Goal: Complete application form: Complete application form

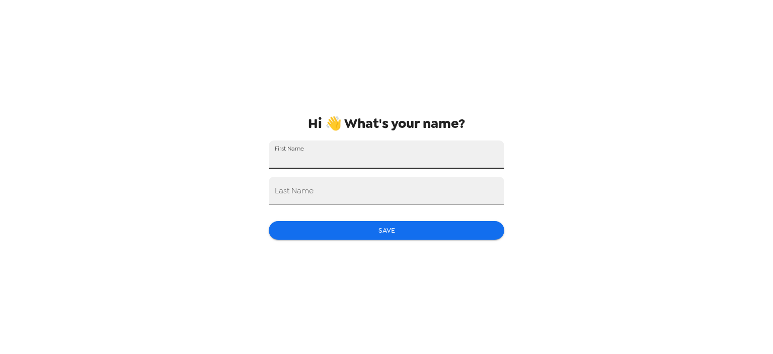
click at [339, 165] on input "First Name" at bounding box center [387, 154] width 236 height 28
type input "SHRUTI"
click at [334, 189] on input "Last Name" at bounding box center [387, 191] width 236 height 28
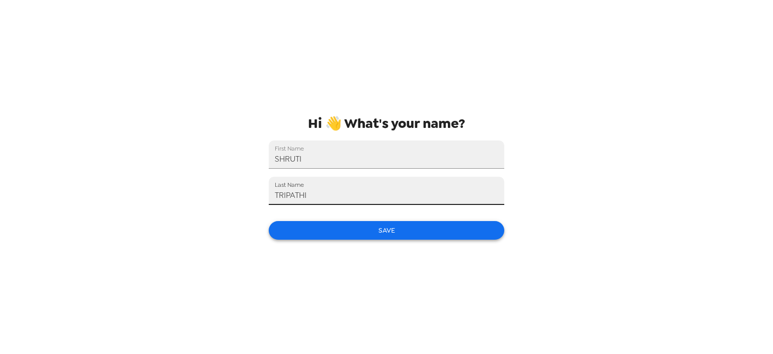
type input "TRIPATHI"
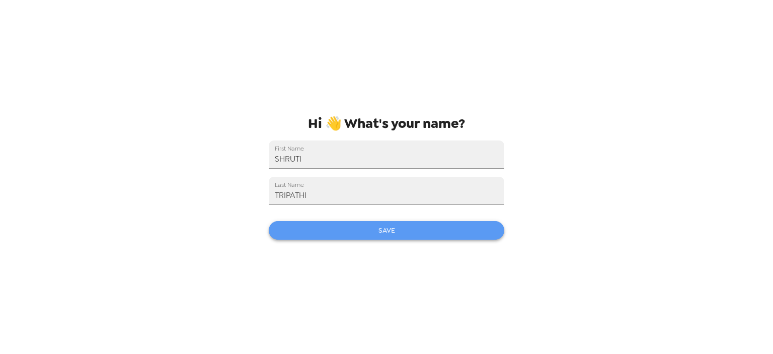
click at [399, 230] on button "Save" at bounding box center [387, 230] width 236 height 19
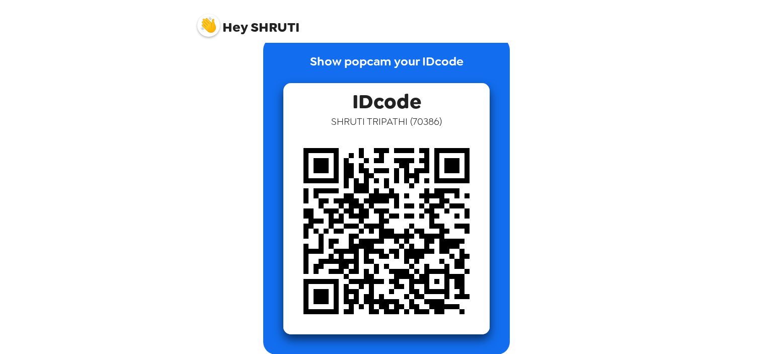
scroll to position [31, 0]
